Goal: Task Accomplishment & Management: Manage account settings

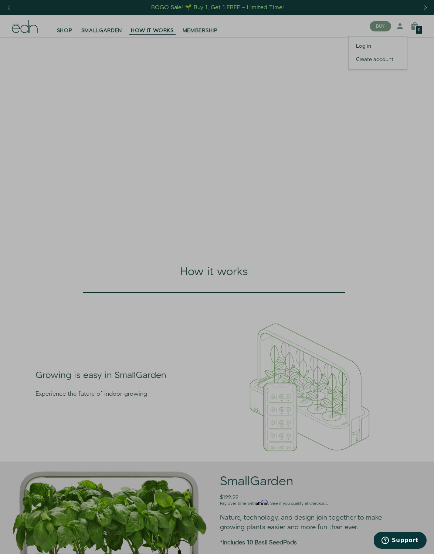
click at [303, 50] on div "Close dialog SIGN UP Submit" at bounding box center [217, 277] width 434 height 554
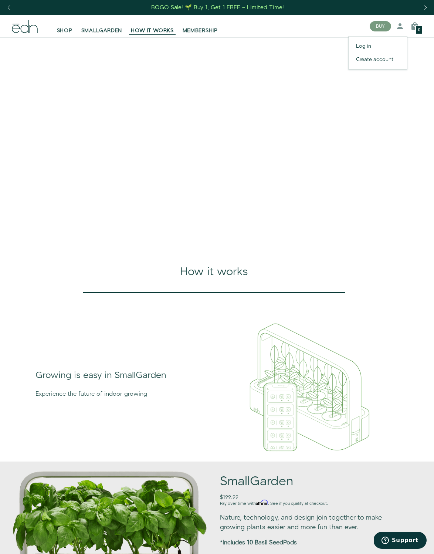
click at [303, 47] on link "Log in" at bounding box center [378, 46] width 58 height 13
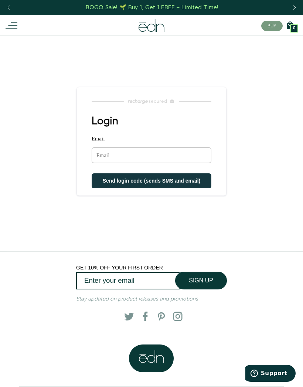
click at [172, 157] on input "Email" at bounding box center [152, 156] width 120 height 16
type input "dianelynettephoto@me.com"
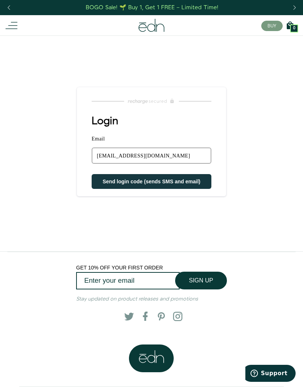
click at [156, 186] on button "Send login code (sends SMS and email)" at bounding box center [152, 181] width 120 height 15
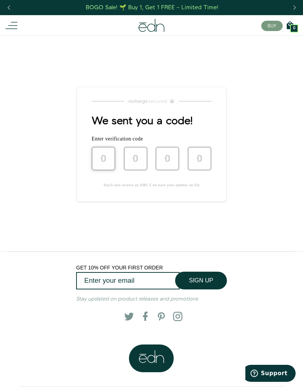
click at [99, 155] on input "text" at bounding box center [104, 159] width 24 height 24
type input "9"
type input "0"
type input "9"
type input "2"
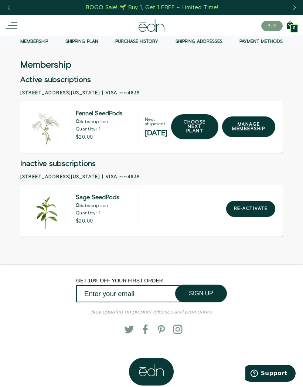
click at [17, 26] on icon at bounding box center [12, 26] width 12 height 12
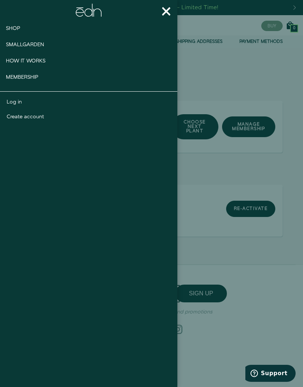
click at [37, 45] on span "Smallgarden" at bounding box center [25, 44] width 38 height 7
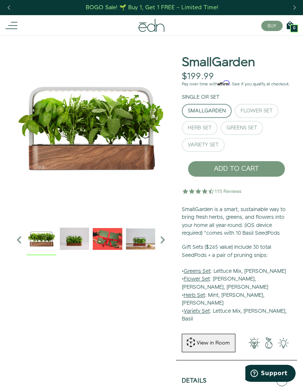
click at [13, 26] on icon at bounding box center [12, 26] width 12 height 12
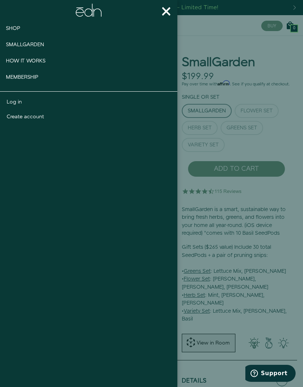
click at [30, 79] on span "Membership" at bounding box center [22, 77] width 33 height 7
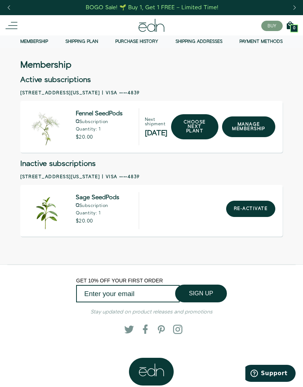
scroll to position [0, 0]
